Goal: Task Accomplishment & Management: Manage account settings

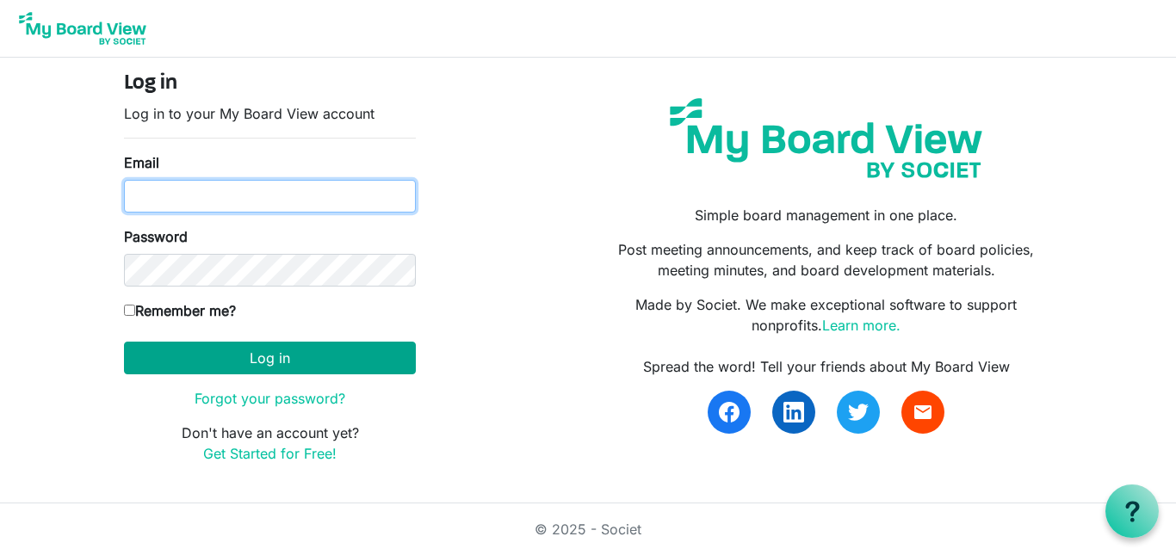
type input "[EMAIL_ADDRESS][DOMAIN_NAME]"
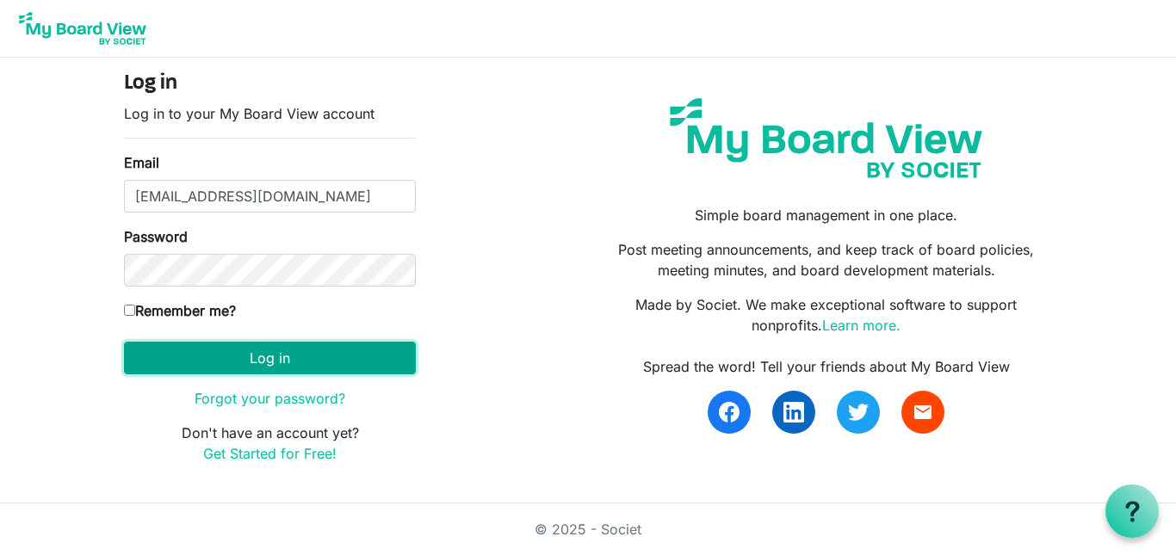
click at [323, 353] on button "Log in" at bounding box center [270, 358] width 292 height 33
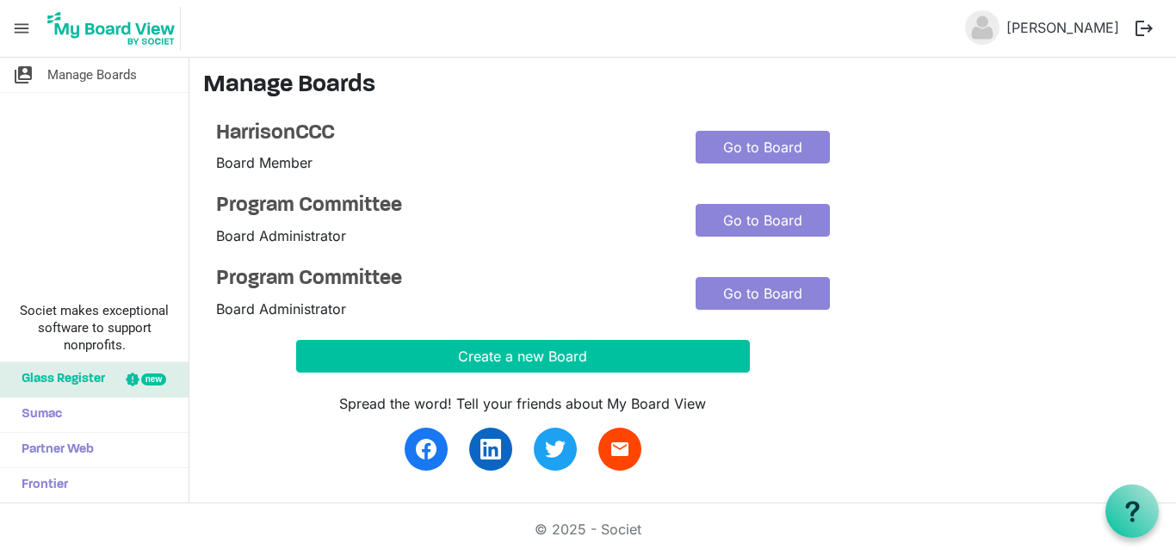
click at [22, 22] on span "menu" at bounding box center [21, 28] width 33 height 33
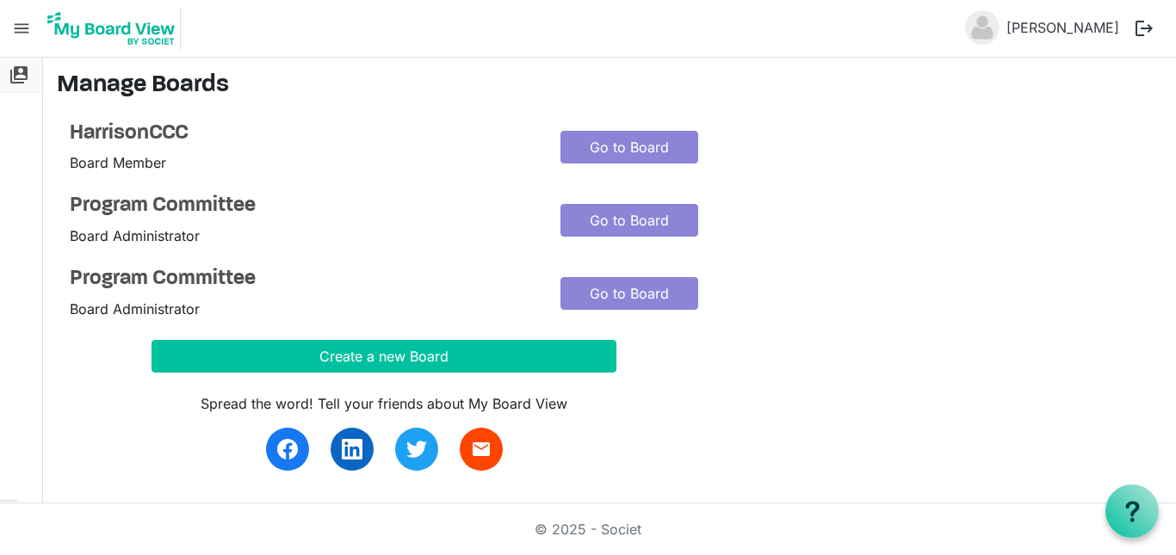
click at [15, 82] on span "switch_account" at bounding box center [19, 75] width 21 height 34
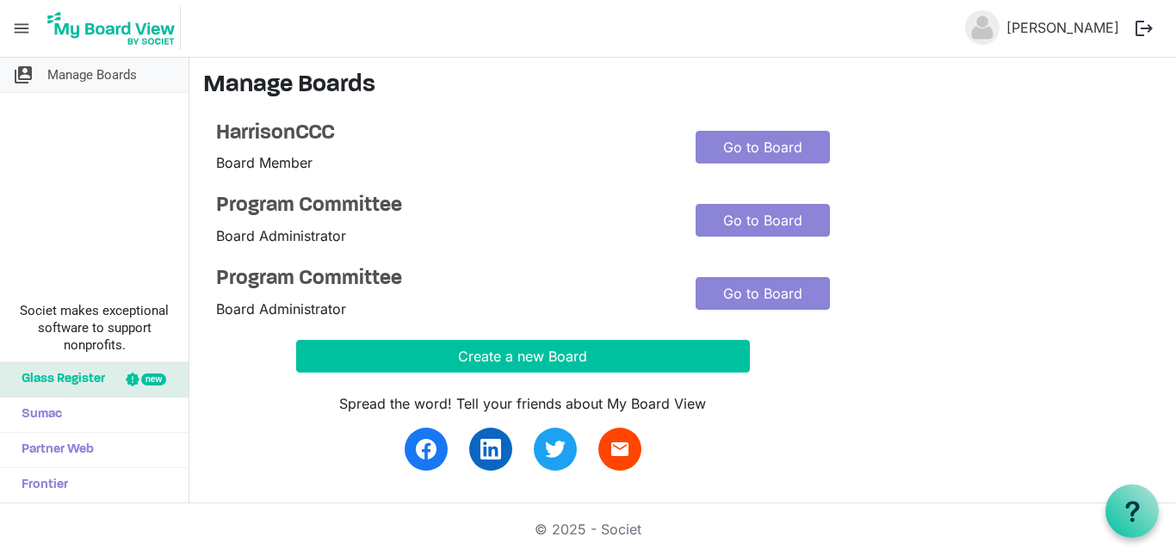
click at [24, 77] on span "switch_account" at bounding box center [23, 75] width 21 height 34
click at [19, 33] on span "menu" at bounding box center [21, 28] width 33 height 33
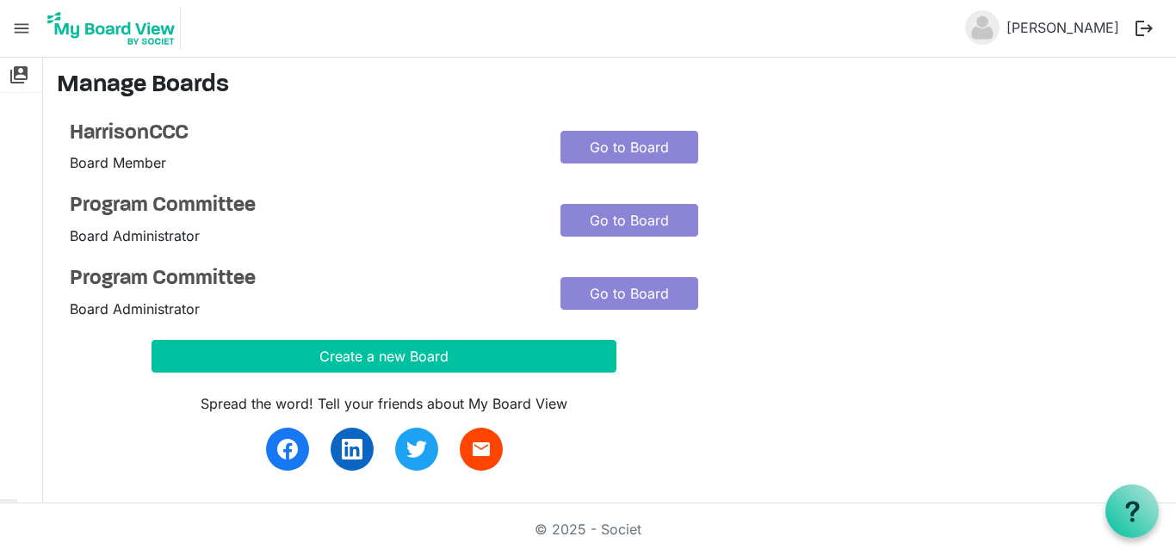
click at [19, 33] on span "menu" at bounding box center [21, 28] width 33 height 33
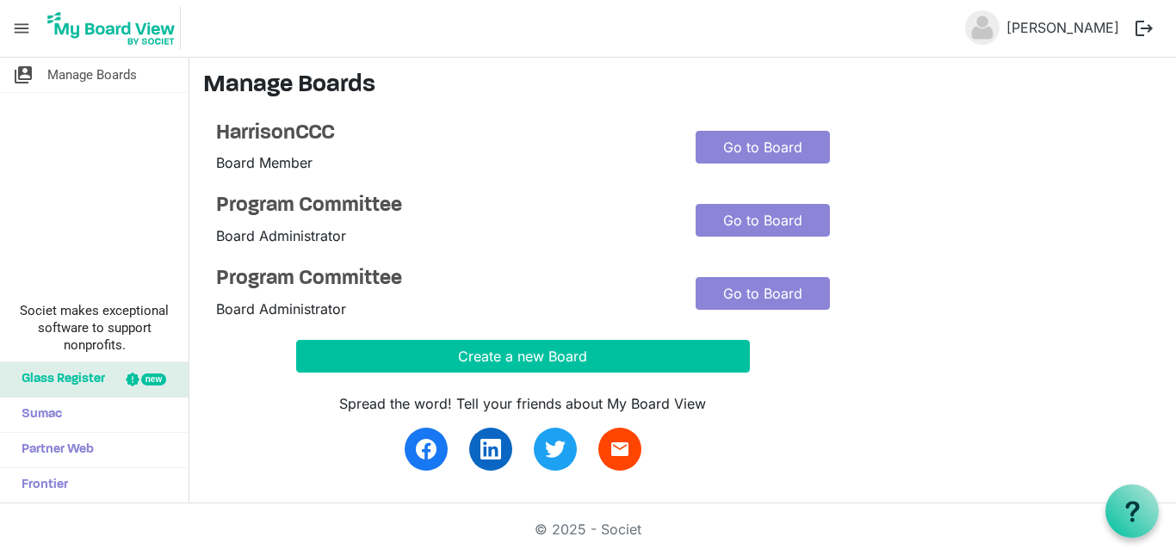
click at [19, 33] on span "menu" at bounding box center [21, 28] width 33 height 33
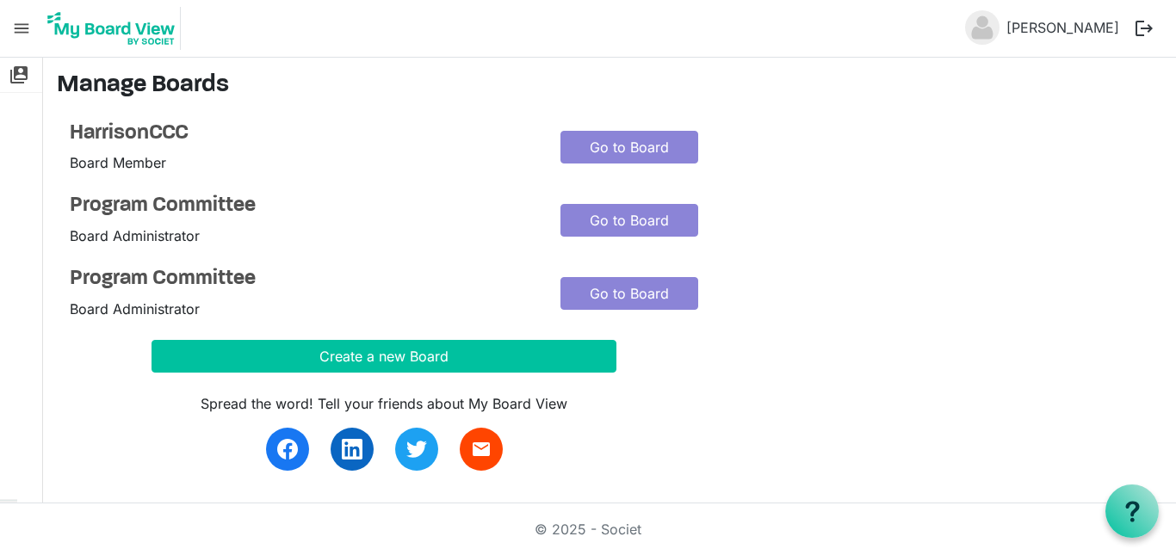
click at [22, 30] on span "menu" at bounding box center [21, 28] width 33 height 33
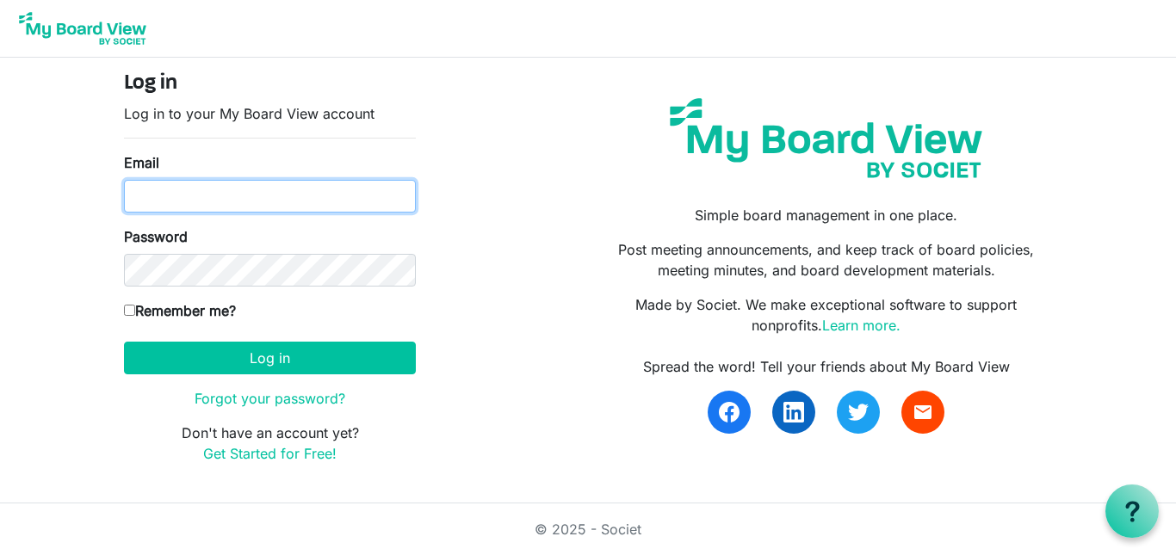
type input "hccemj@gmail.com"
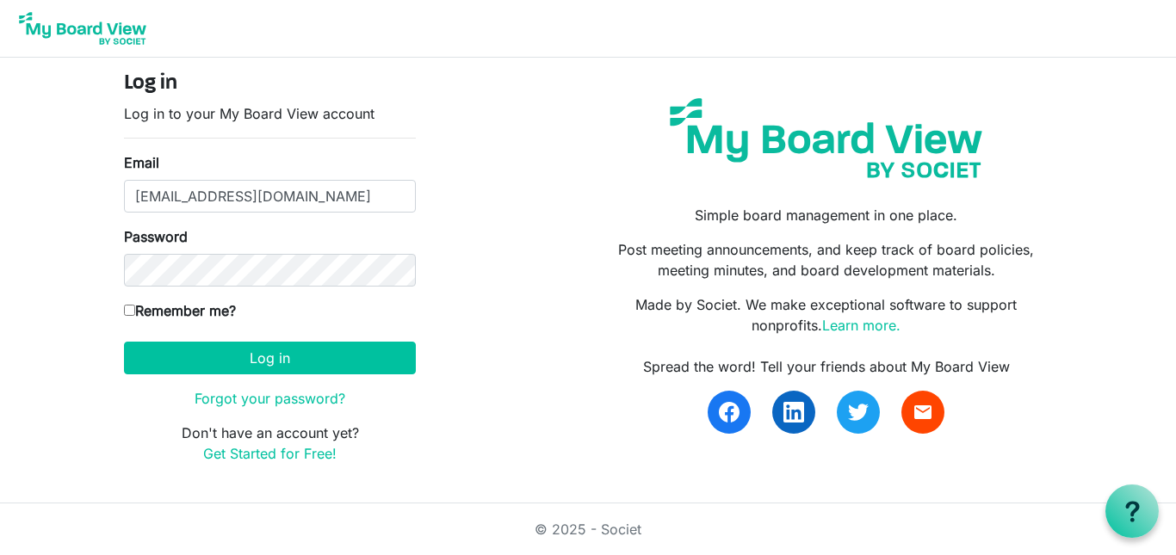
click at [227, 219] on form "Log in Log in to your My Board View account Email hccemj@gmail.com Password Rem…" at bounding box center [270, 267] width 292 height 393
click at [135, 313] on label "Remember me?" at bounding box center [180, 311] width 112 height 21
click at [135, 313] on input "Remember me?" at bounding box center [129, 310] width 11 height 11
checkbox input "true"
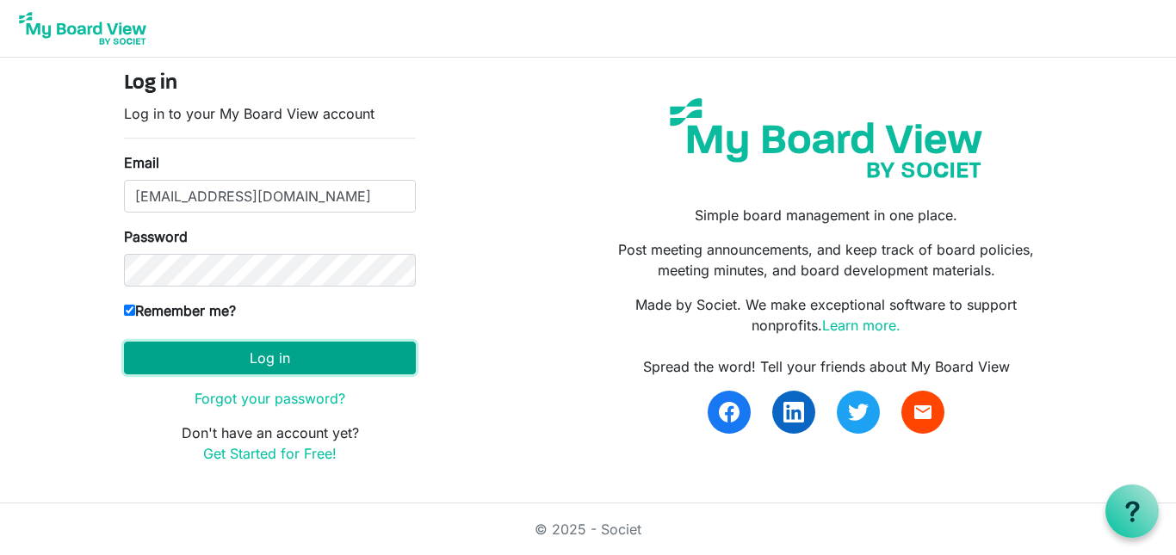
click at [177, 363] on button "Log in" at bounding box center [270, 358] width 292 height 33
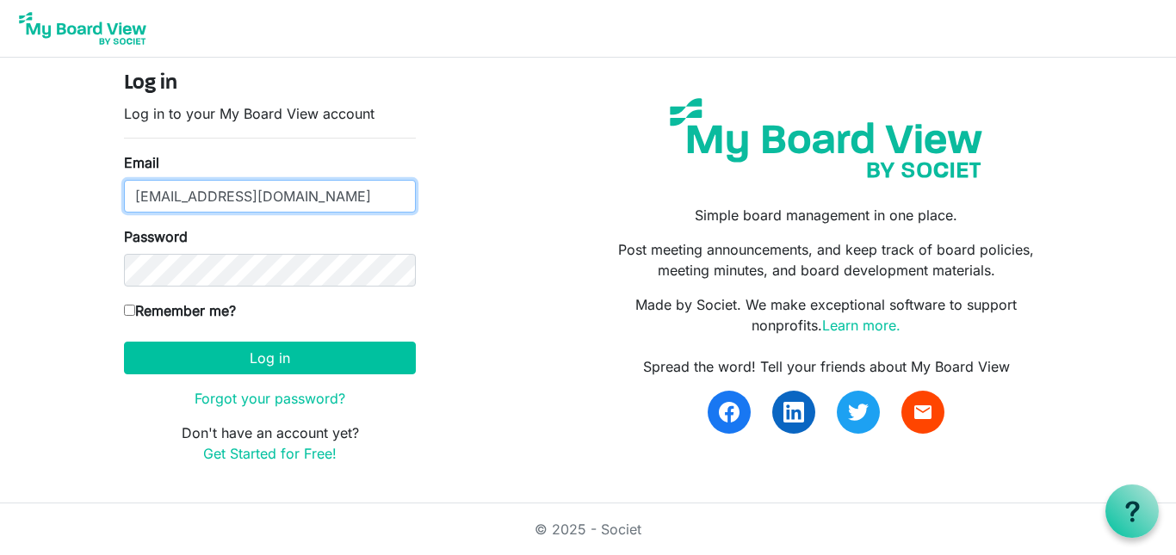
click at [303, 193] on input "hccemj@gmail.com" at bounding box center [270, 196] width 292 height 33
click at [278, 186] on input "[EMAIL_ADDRESS][DOMAIN_NAME]" at bounding box center [270, 196] width 292 height 33
type input "h"
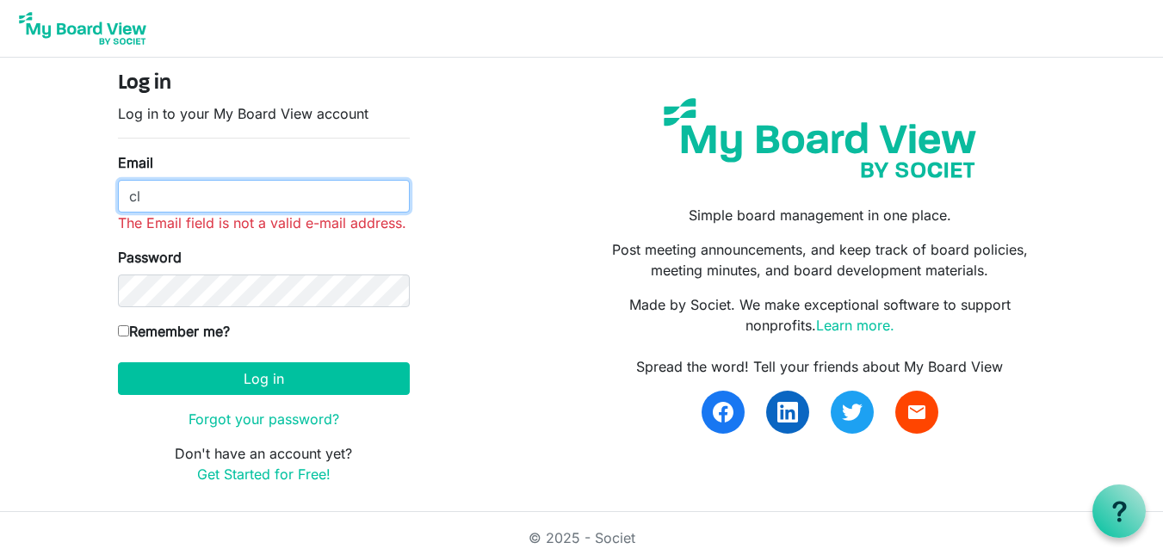
type input "classicfolks@gmail.com"
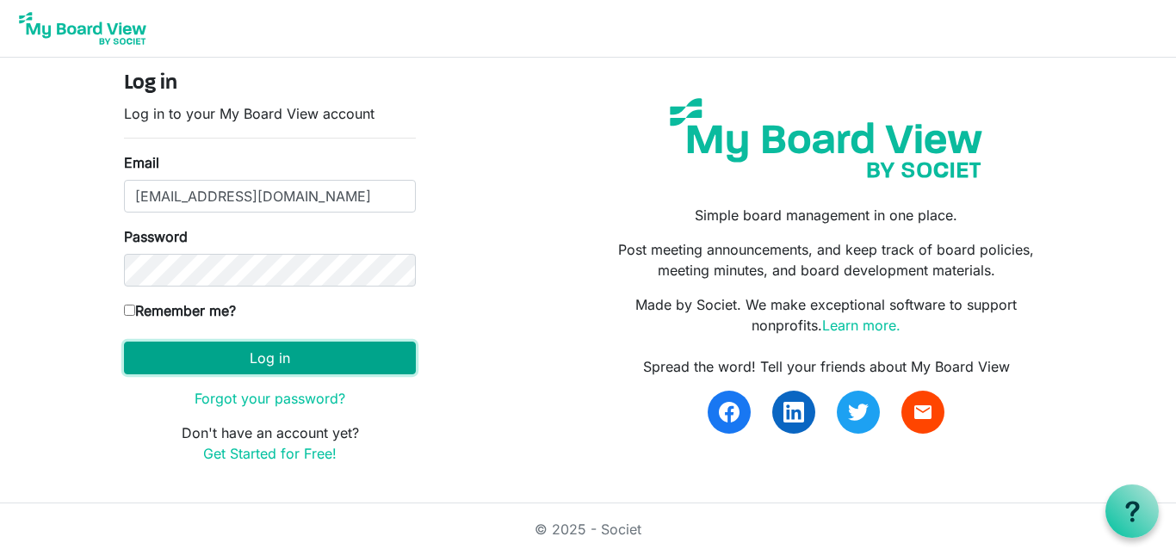
click at [157, 350] on button "Log in" at bounding box center [270, 358] width 292 height 33
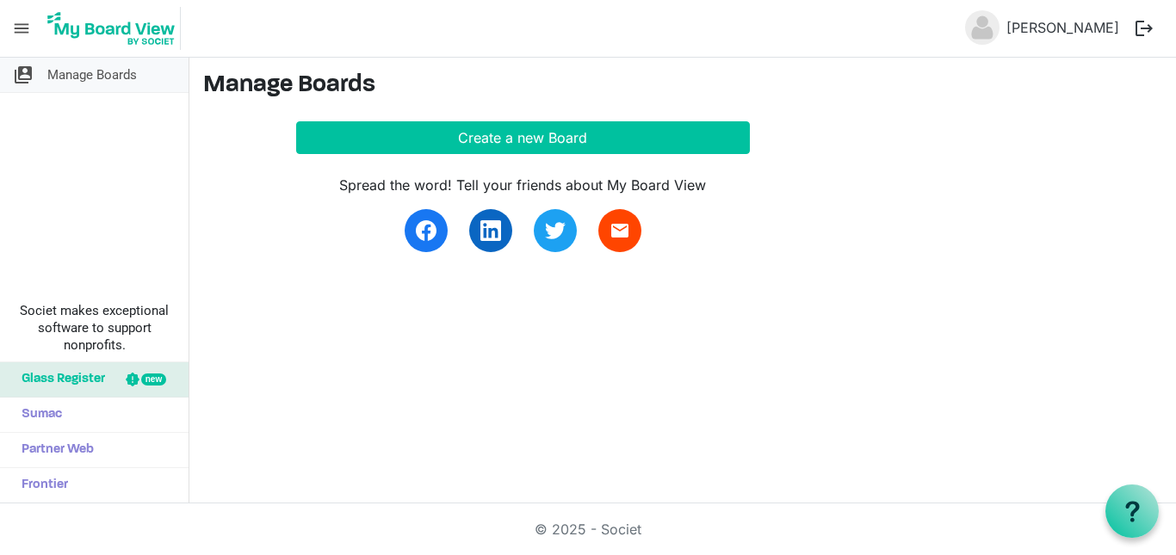
click at [73, 77] on span "Manage Boards" at bounding box center [92, 75] width 90 height 34
click at [17, 31] on span "menu" at bounding box center [21, 28] width 33 height 33
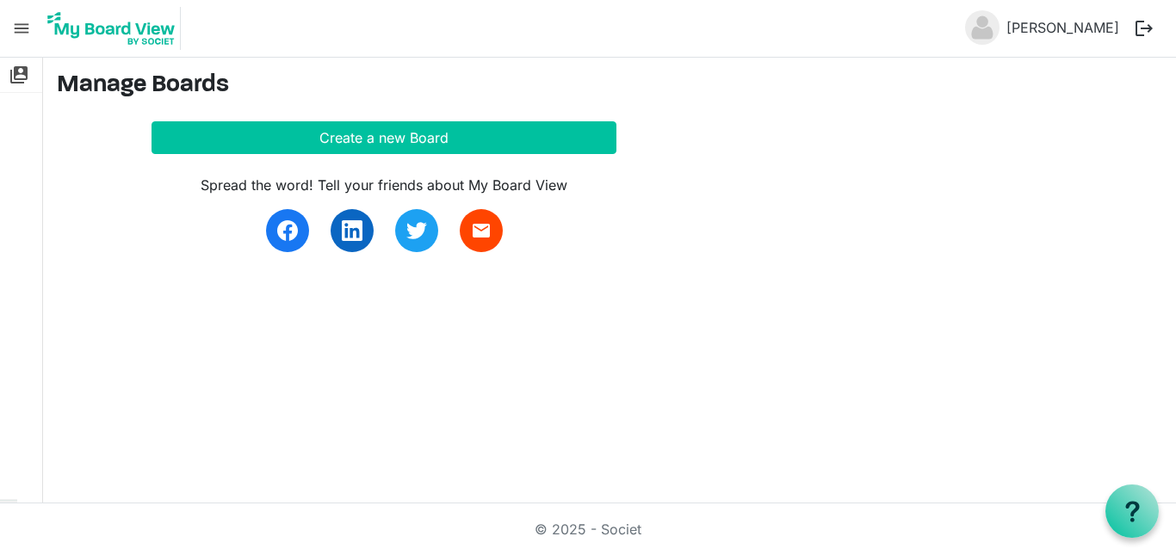
click at [151, 32] on img at bounding box center [111, 28] width 139 height 43
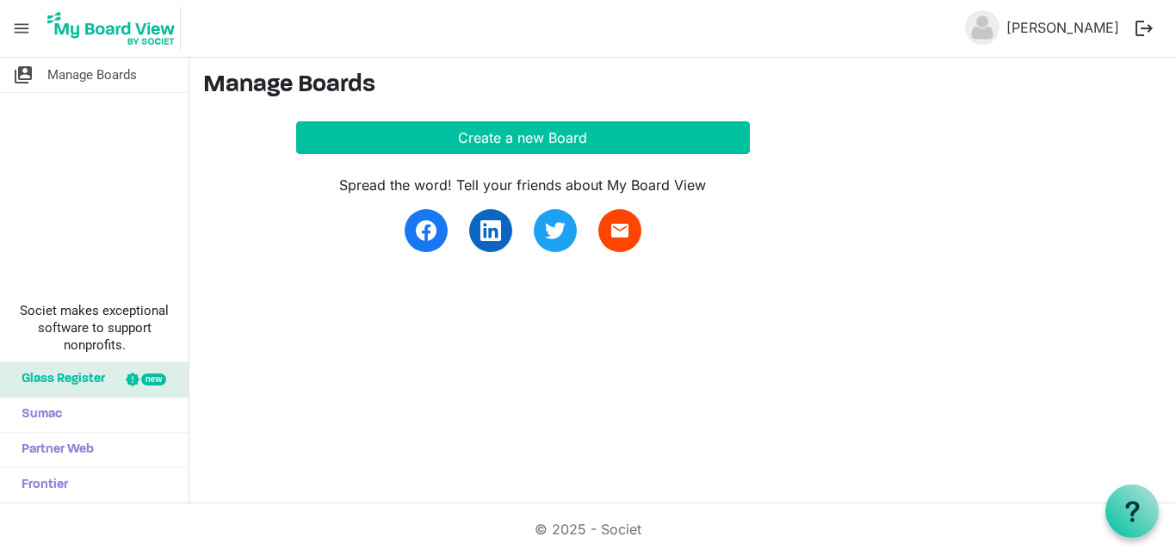
click at [25, 26] on span "menu" at bounding box center [21, 28] width 33 height 33
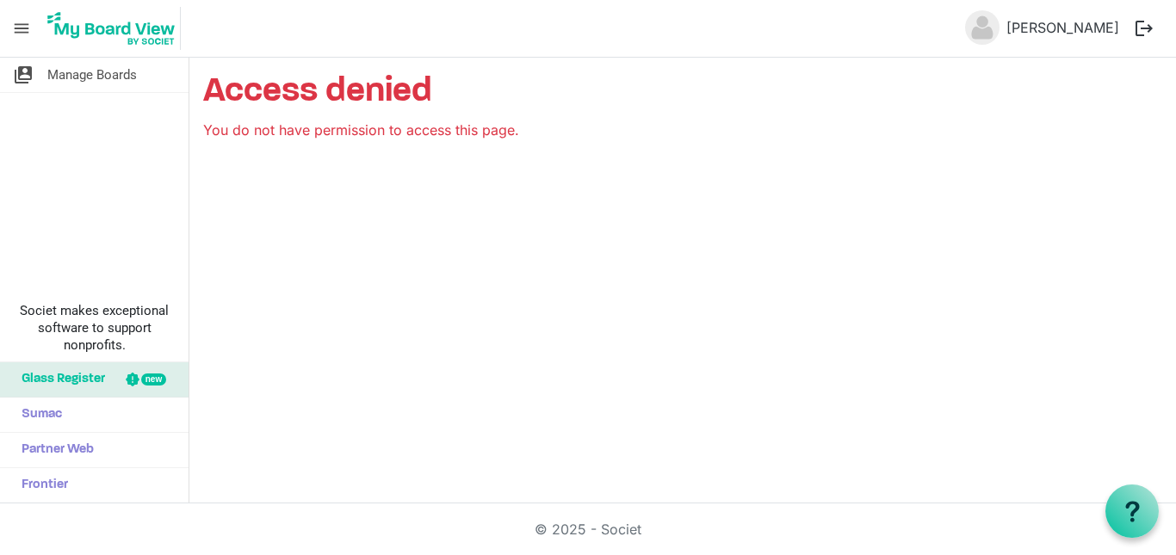
click at [585, 39] on nav "menu [PERSON_NAME] logout" at bounding box center [588, 29] width 1176 height 58
click at [969, 27] on img at bounding box center [982, 27] width 34 height 34
click at [1053, 32] on link "[PERSON_NAME]" at bounding box center [1063, 27] width 127 height 34
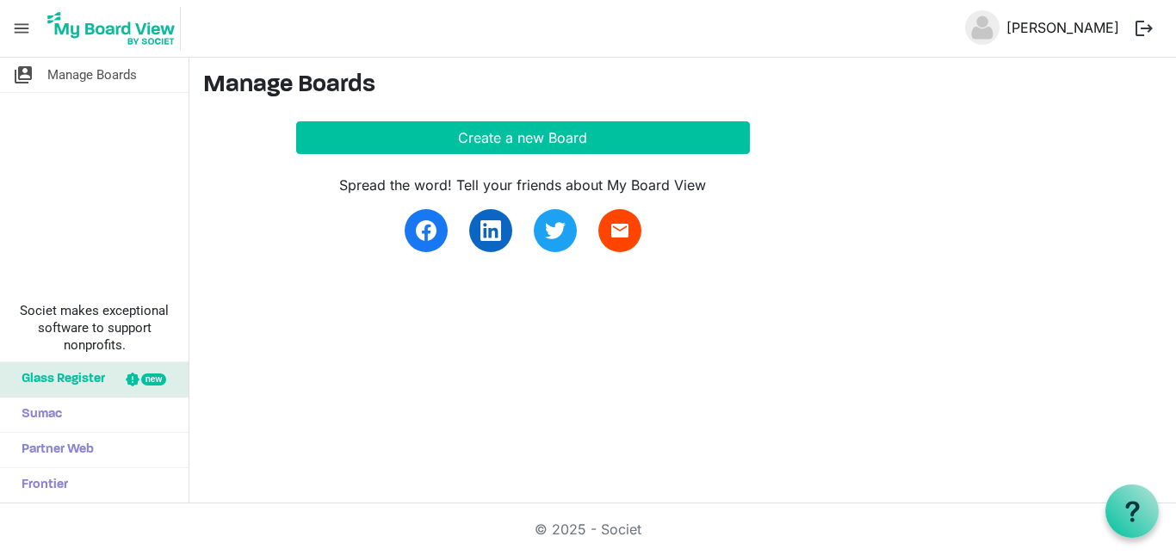
click at [1053, 32] on link "[PERSON_NAME]" at bounding box center [1063, 27] width 127 height 34
click at [1150, 28] on button "logout" at bounding box center [1144, 28] width 36 height 36
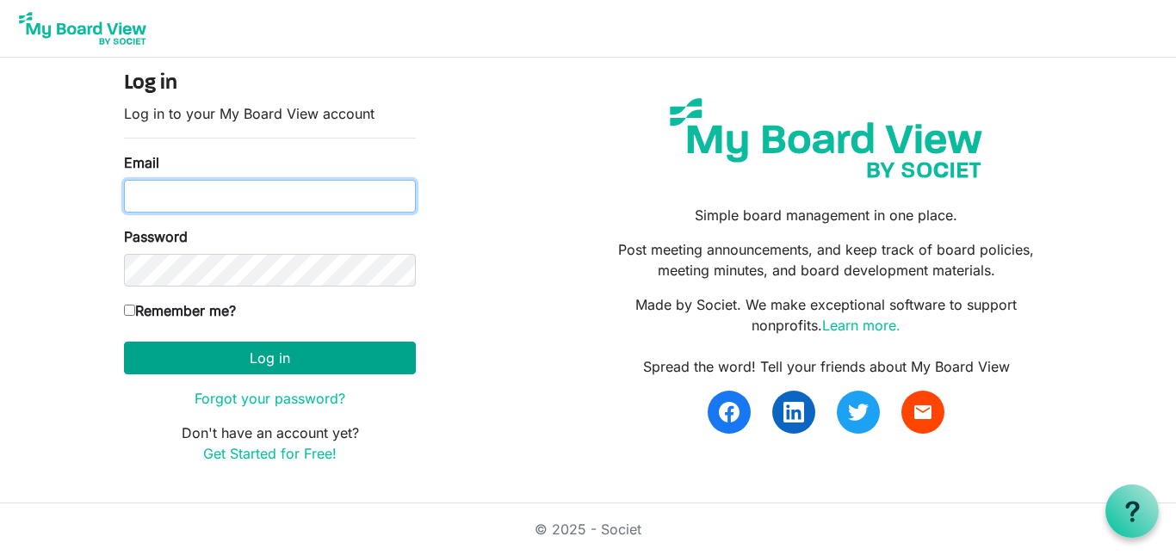
type input "[EMAIL_ADDRESS][DOMAIN_NAME]"
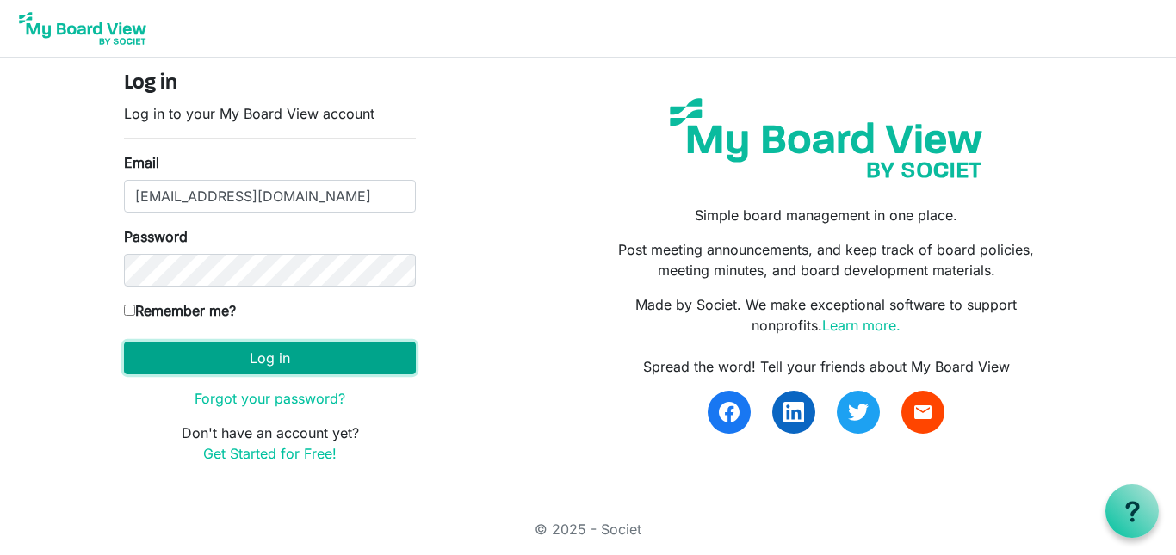
click at [291, 363] on button "Log in" at bounding box center [270, 358] width 292 height 33
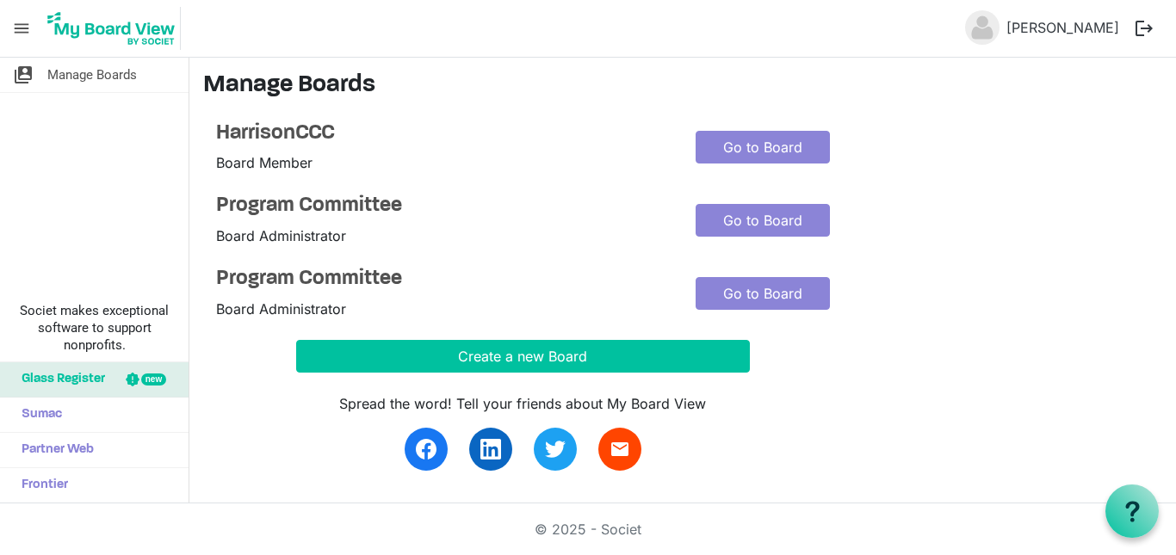
click at [214, 186] on div "HarrisonCCC Board Member Go to Board Program Committee Board Administrator Go t…" at bounding box center [682, 296] width 959 height 350
click at [573, 187] on div "HarrisonCCC Board Member Go to Board Program Committee Board Administrator Go t…" at bounding box center [682, 220] width 933 height 198
click at [1052, 139] on div "HarrisonCCC Board Member Go to Board" at bounding box center [682, 147] width 959 height 53
